Goal: Complete application form: Complete application form

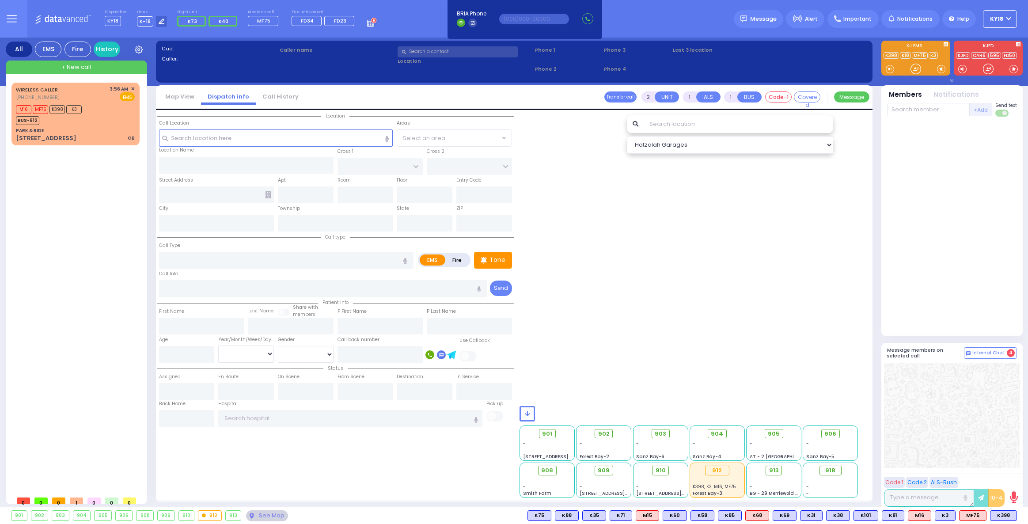
type input "6"
select select
type input "OB"
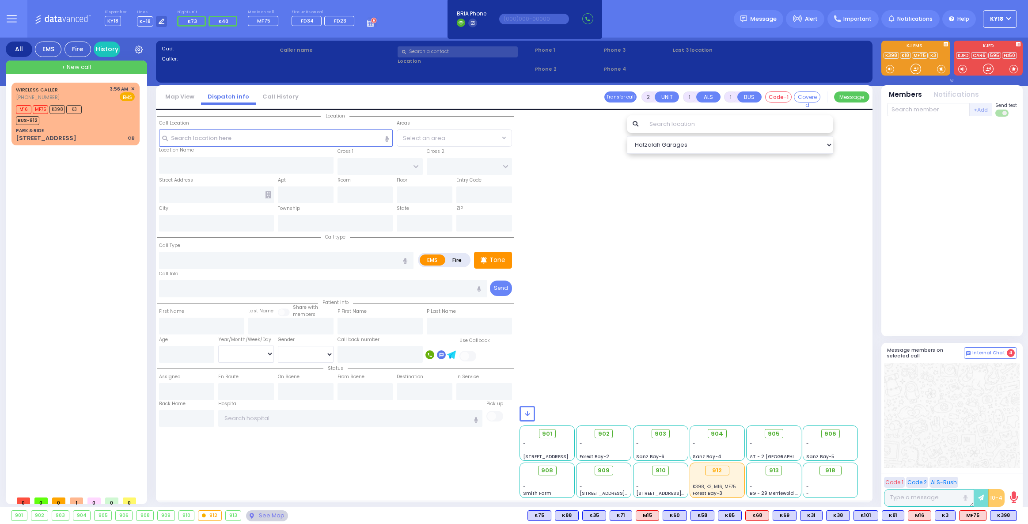
radio input "true"
type input "Chana"
type input "Weingartan"
type input "23"
select select "Year"
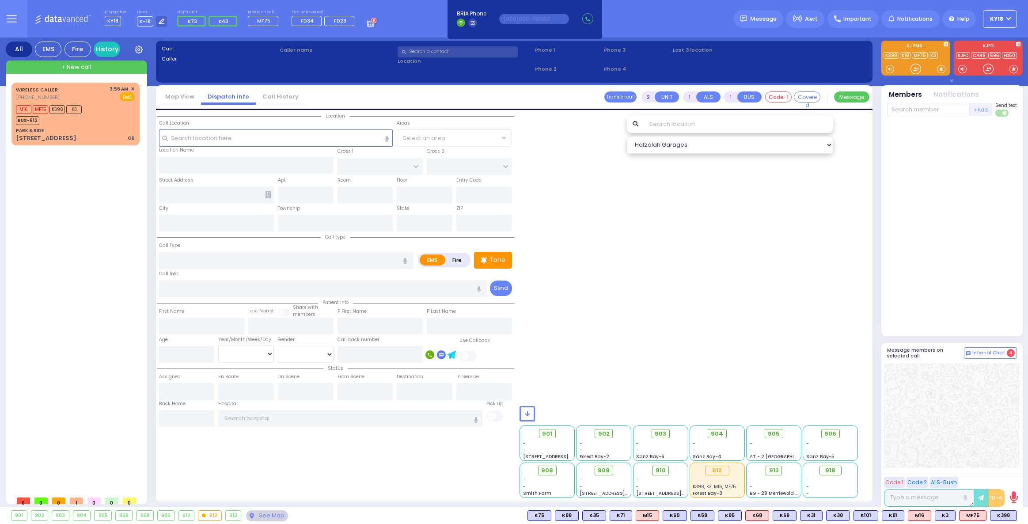
select select "[DEMOGRAPHIC_DATA]"
type input "03:56"
type input "03:58"
type input "03:59"
type input "04:05"
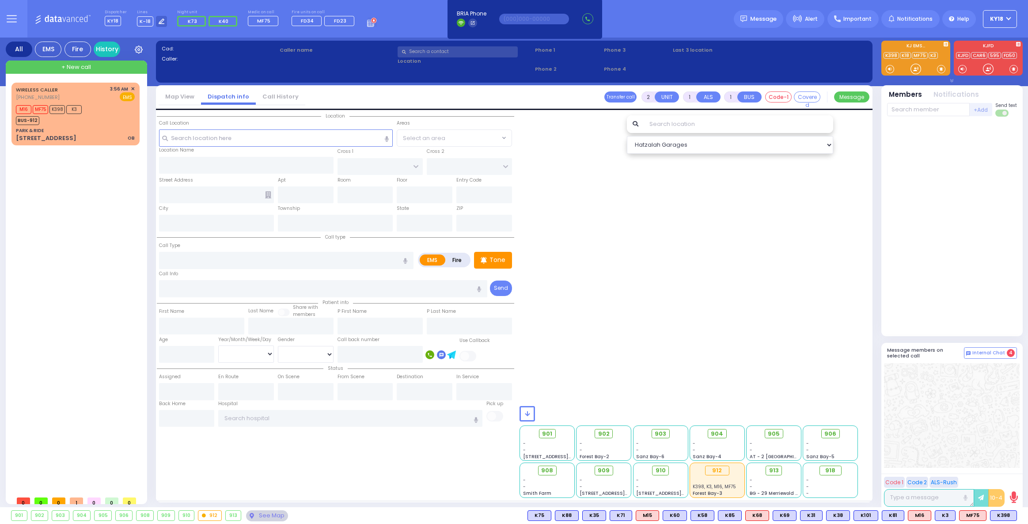
type input "04:29"
type input "04:45"
type input "PARK & RIDE"
type input "MERON DR"
type input "RATZFERT WAY"
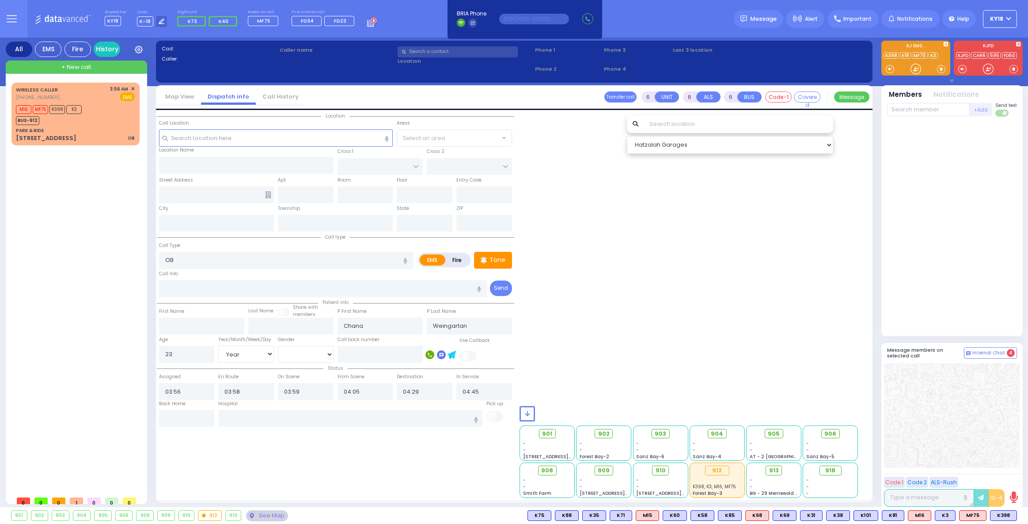
type input "[STREET_ADDRESS]"
type input "Monroe"
type input "[US_STATE]"
type input "10950"
select select "SECTION 6"
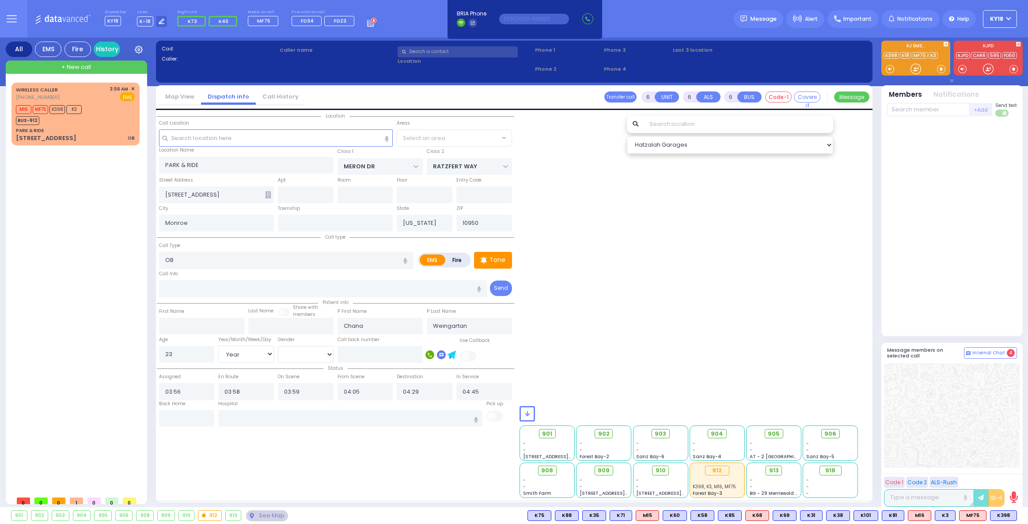
select select "Hatzalah Garages"
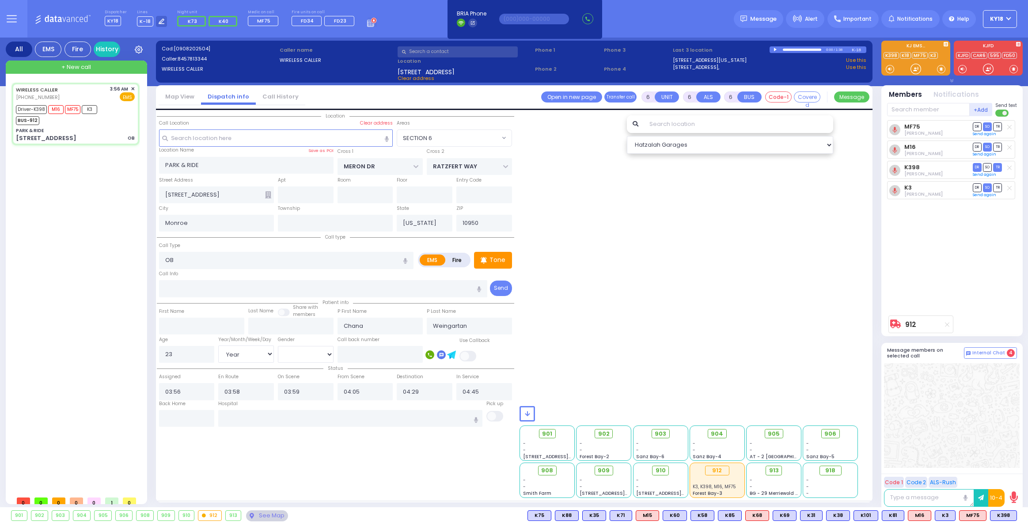
select select
radio input "true"
select select "Year"
select select "[DEMOGRAPHIC_DATA]"
type input "[GEOGRAPHIC_DATA] [STREET_ADDRESS][GEOGRAPHIC_DATA] Suffern"
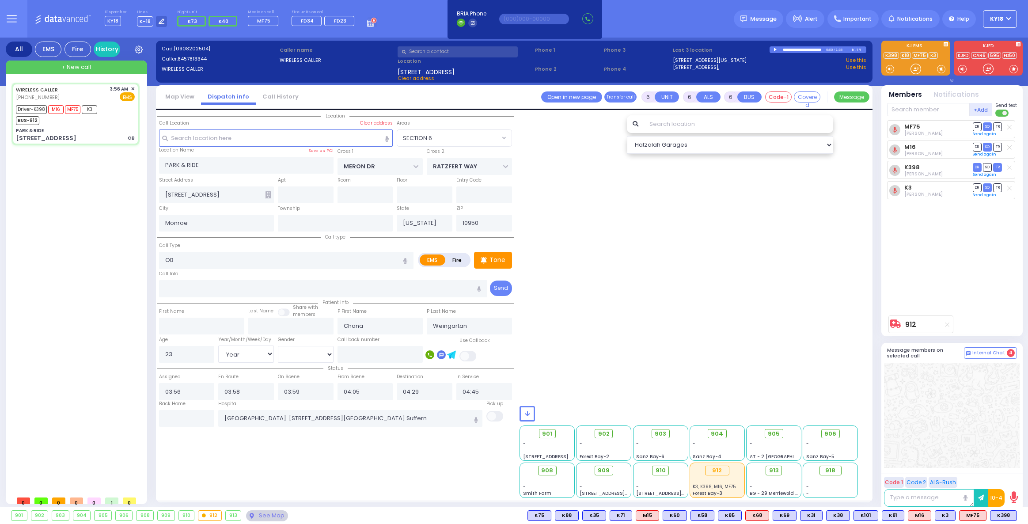
select select "SECTION 6"
select select "Hatzalah Garages"
select select
radio input "true"
select select "Year"
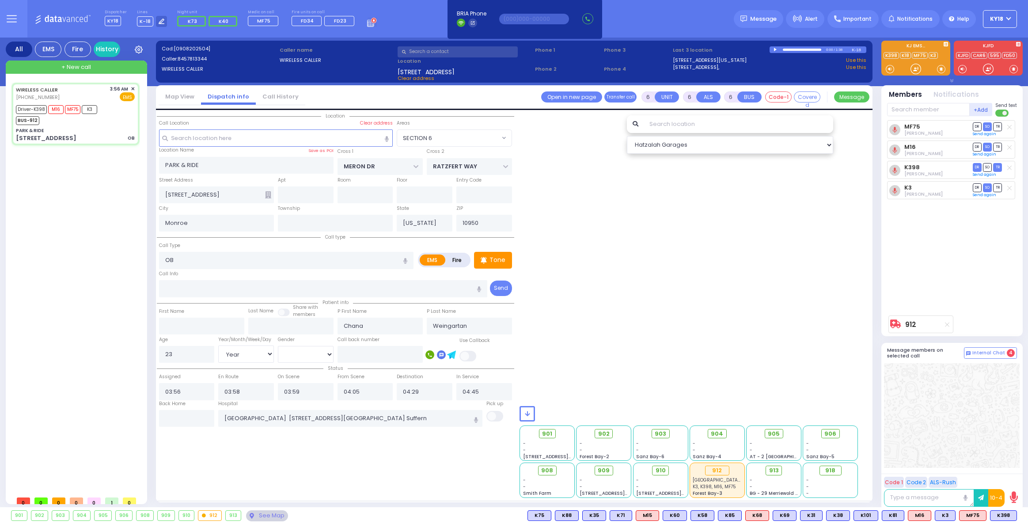
select select "[DEMOGRAPHIC_DATA]"
radio input "true"
select select "Year"
select select "[DEMOGRAPHIC_DATA]"
select select "SECTION 6"
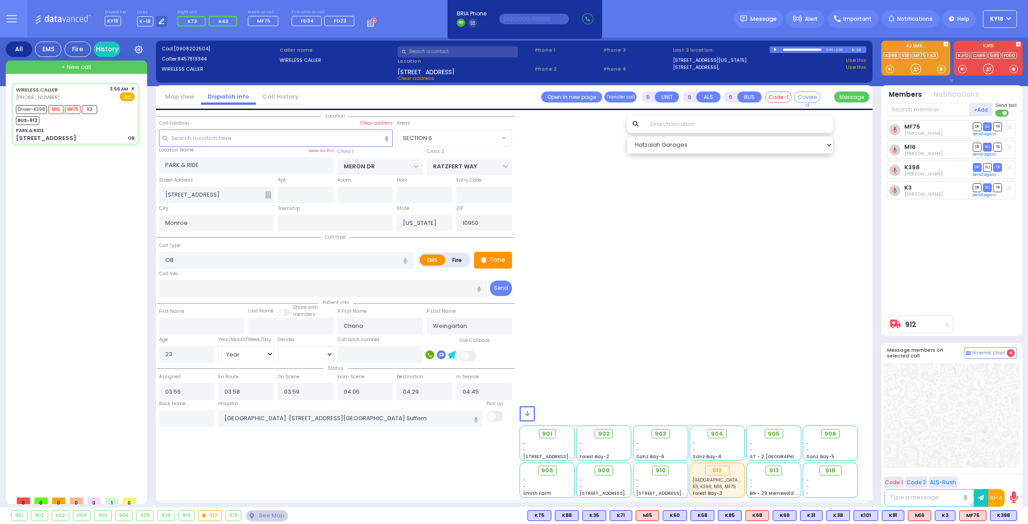
select select "Hatzalah Garages"
select select
radio input "true"
select select "Year"
select select "[DEMOGRAPHIC_DATA]"
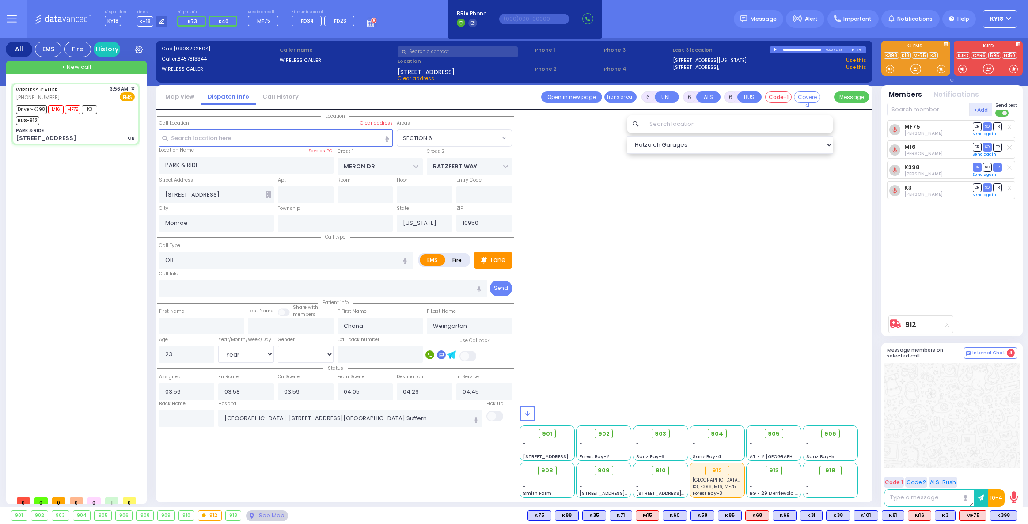
radio input "true"
select select "Year"
select select "[DEMOGRAPHIC_DATA]"
radio input "true"
select select "Year"
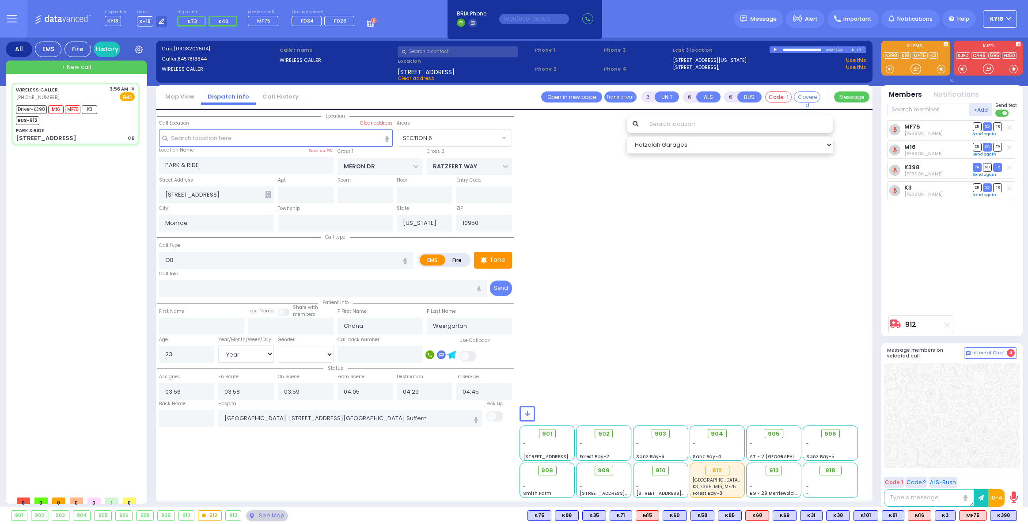
select select "[DEMOGRAPHIC_DATA]"
radio input "true"
select select "Year"
select select "[DEMOGRAPHIC_DATA]"
select select "SECTION 6"
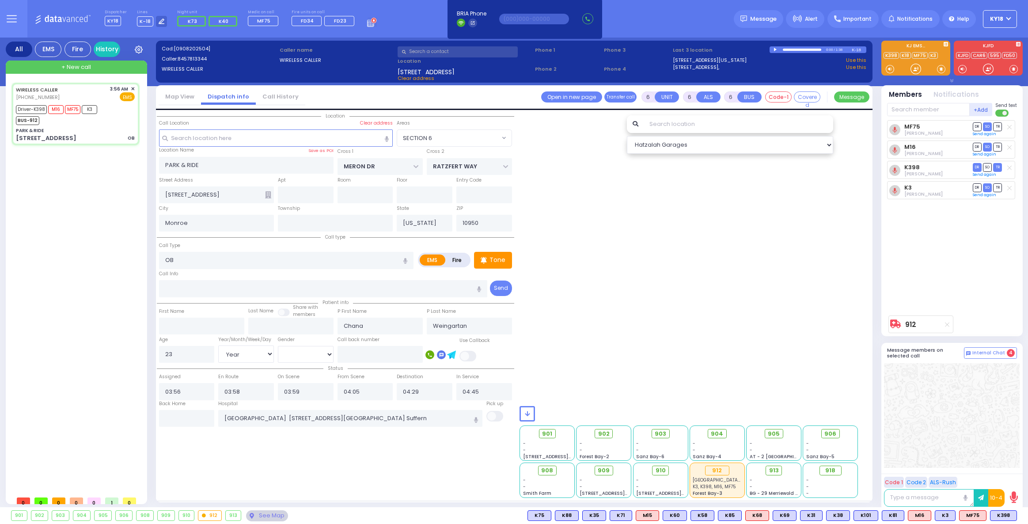
select select "Hatzalah Garages"
